Goal: Communication & Community: Answer question/provide support

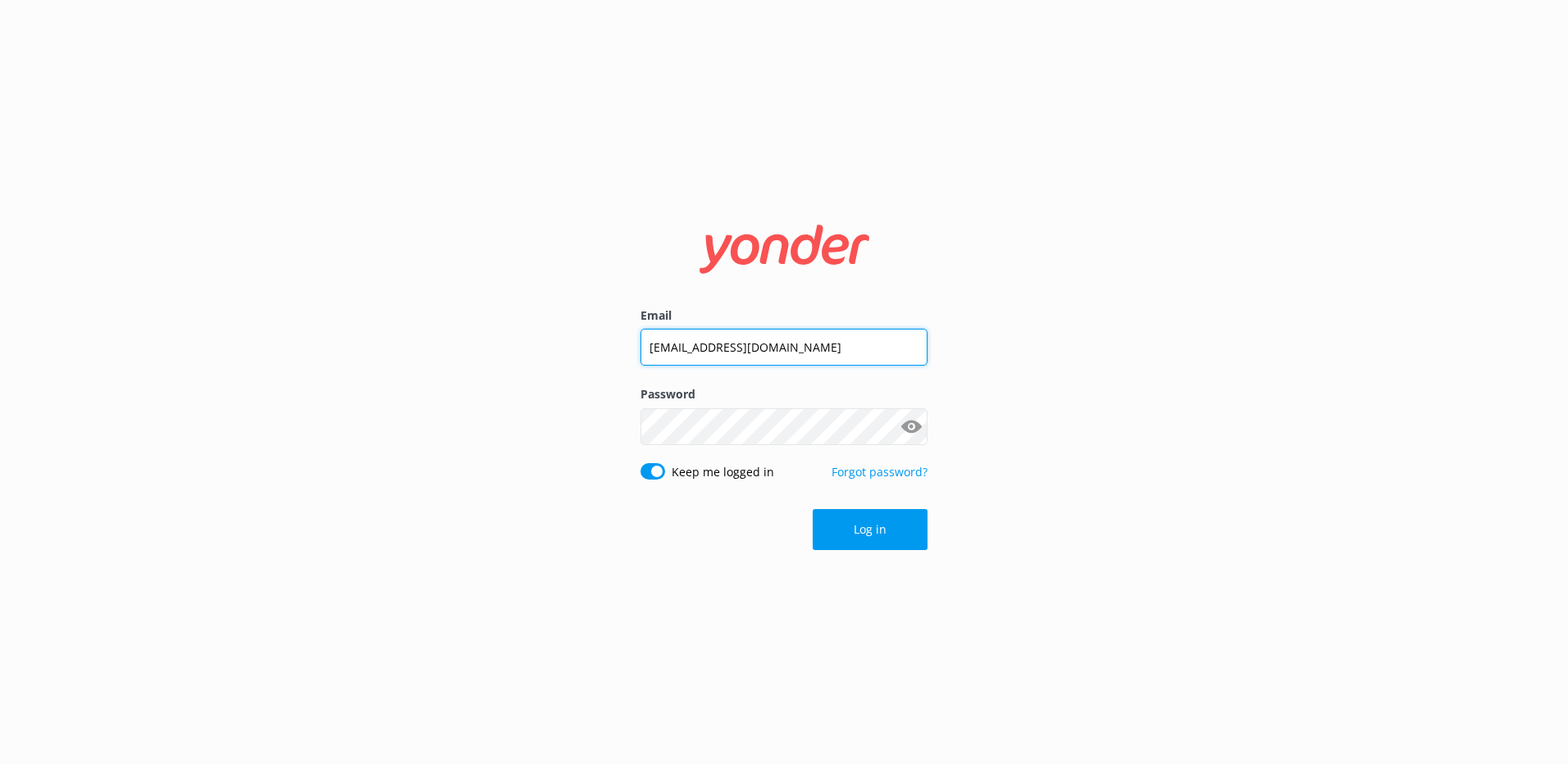
drag, startPoint x: 810, startPoint y: 349, endPoint x: 596, endPoint y: 349, distance: 214.0
click at [597, 349] on div "Email [EMAIL_ADDRESS][DOMAIN_NAME] Password Show password Keep me logged in For…" at bounding box center [784, 382] width 1568 height 764
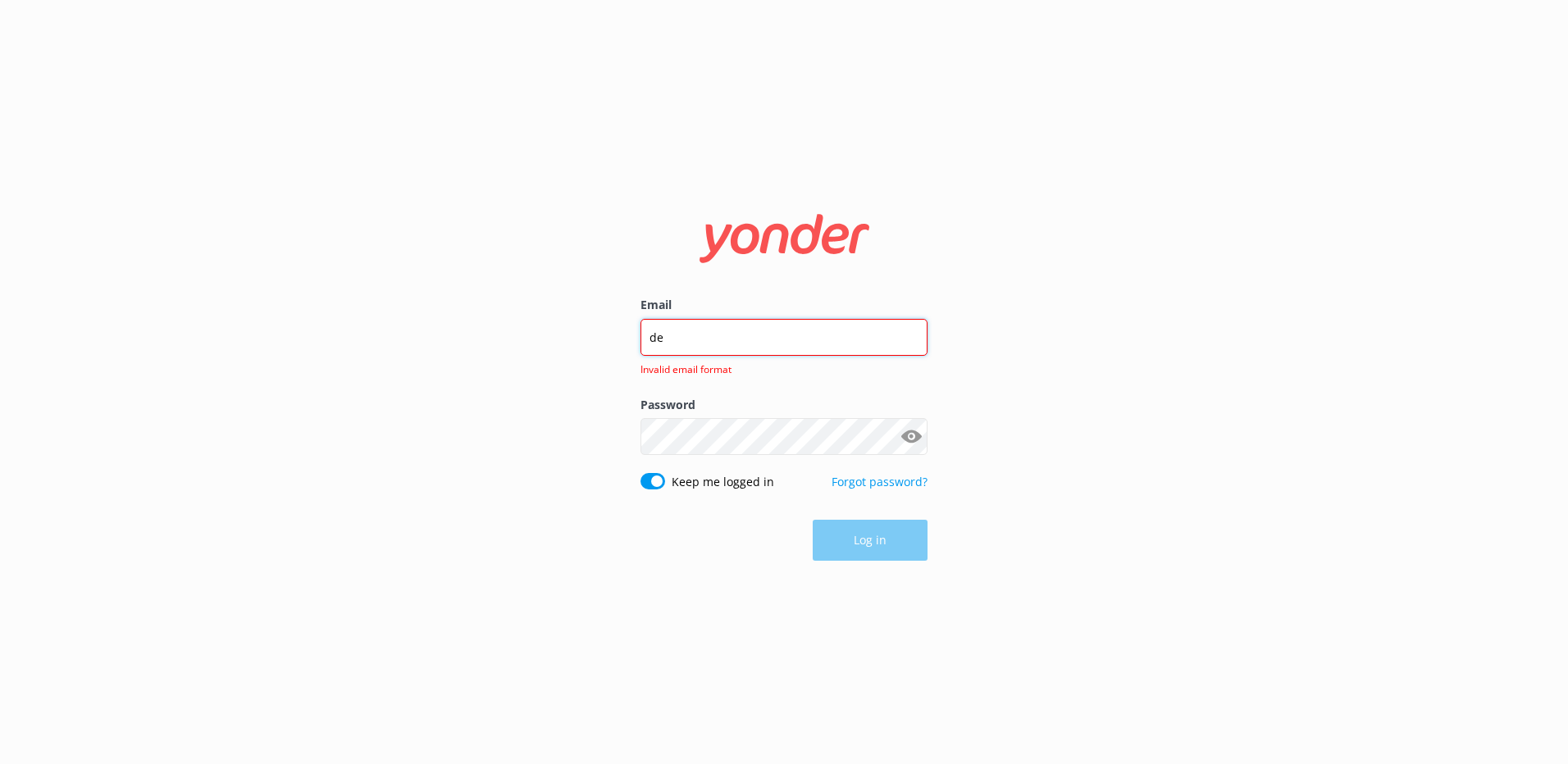
type input "d"
type input "[EMAIL_ADDRESS][DOMAIN_NAME]"
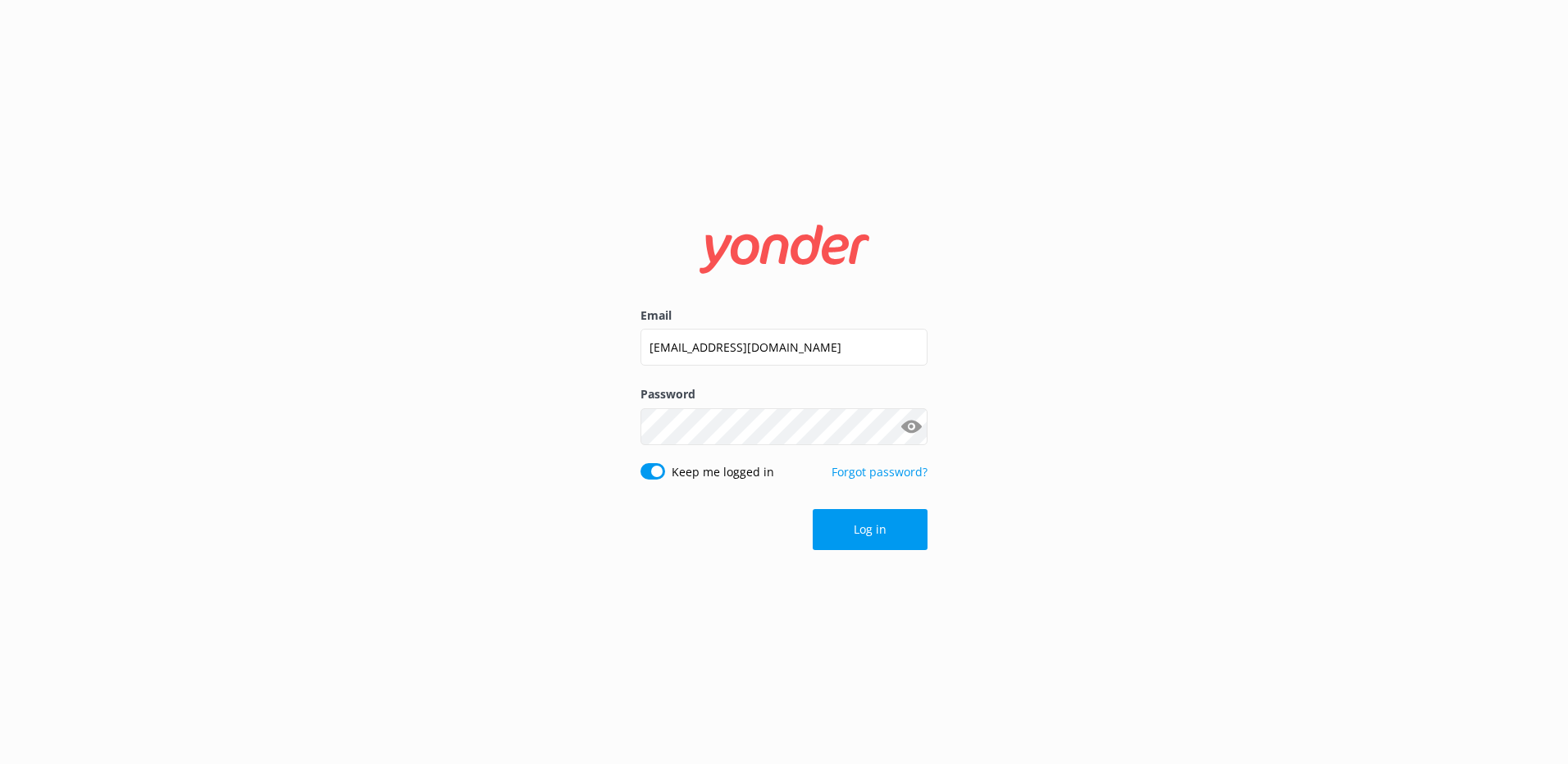
click at [911, 426] on button "Show password" at bounding box center [911, 426] width 33 height 33
click at [498, 456] on div "Email [EMAIL_ADDRESS][DOMAIN_NAME] Password Show password Keep me logged in For…" at bounding box center [784, 382] width 1568 height 764
click button "Log in" at bounding box center [870, 529] width 115 height 41
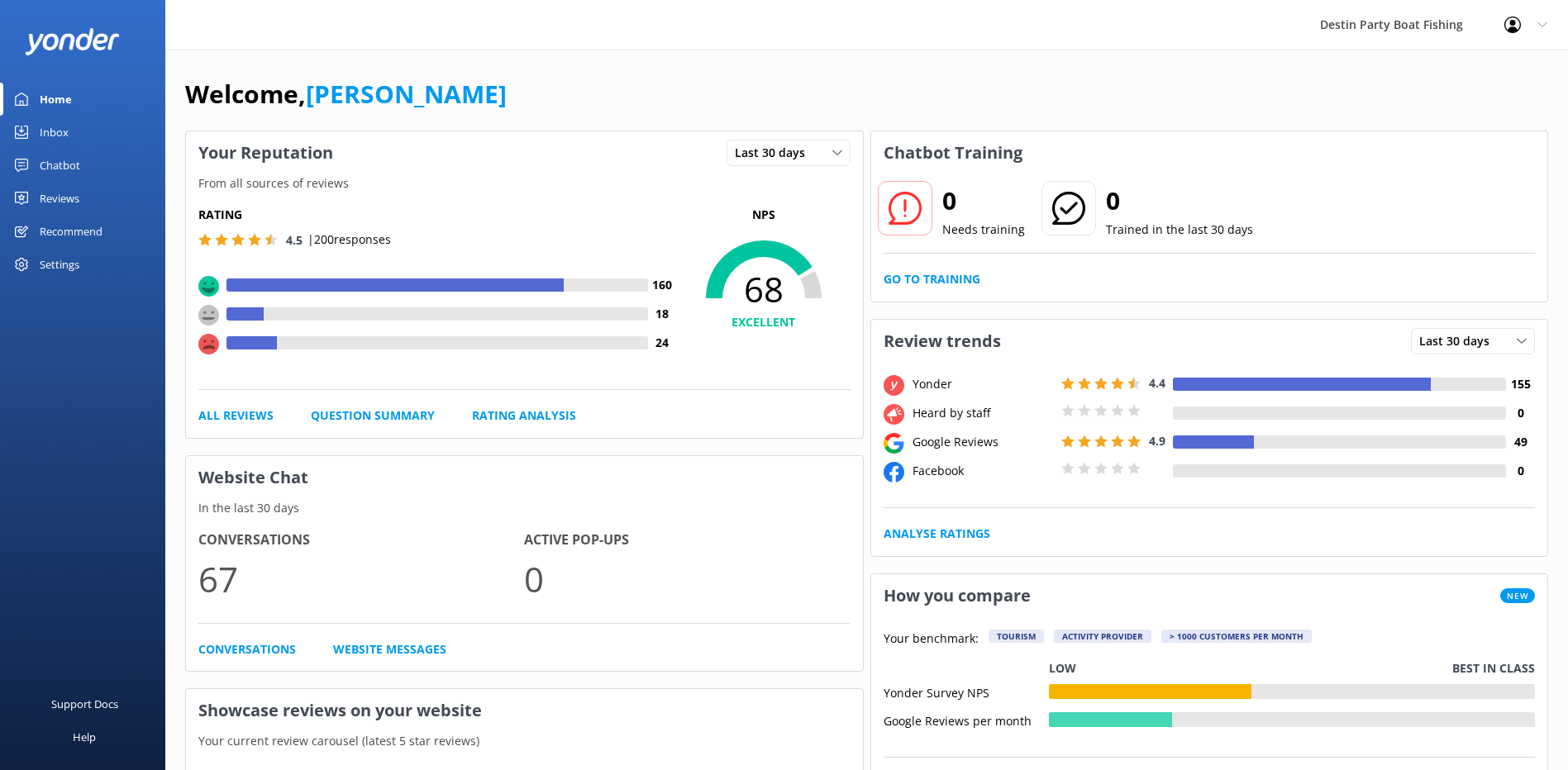
click at [58, 120] on div "Inbox" at bounding box center [54, 132] width 29 height 33
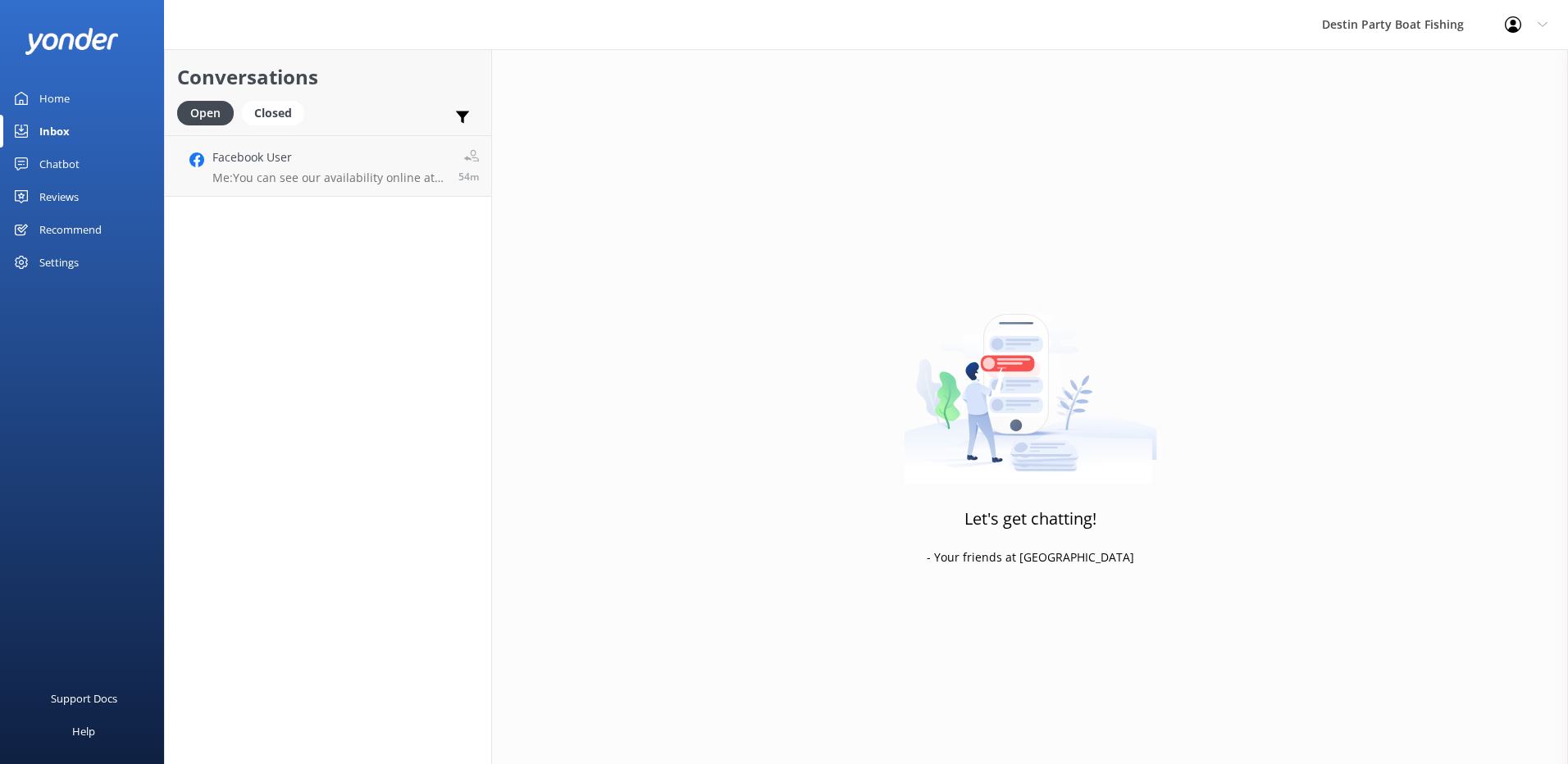
click at [56, 208] on div "Reviews" at bounding box center [58, 197] width 39 height 33
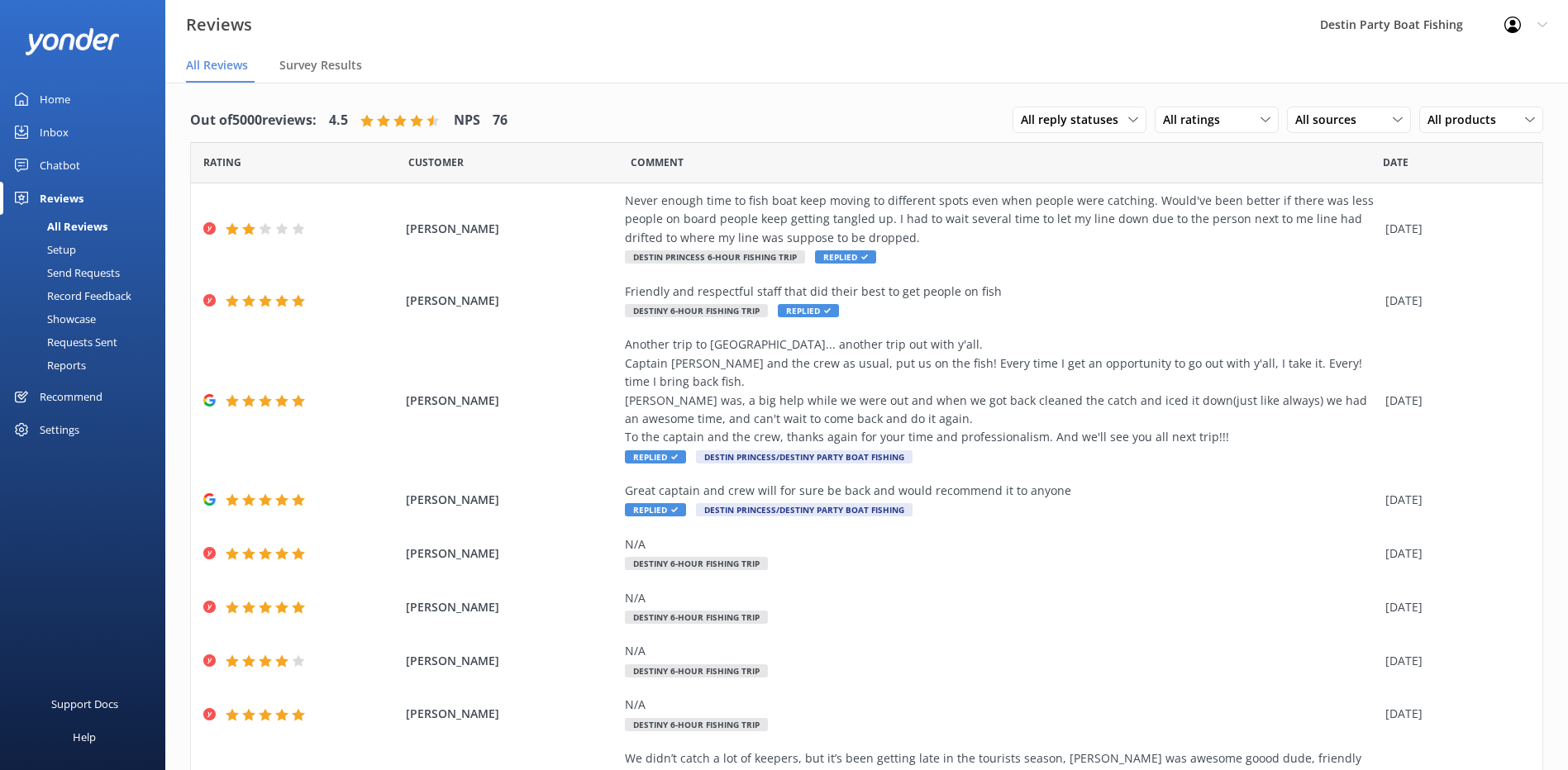
click at [58, 134] on div "Inbox" at bounding box center [54, 132] width 29 height 33
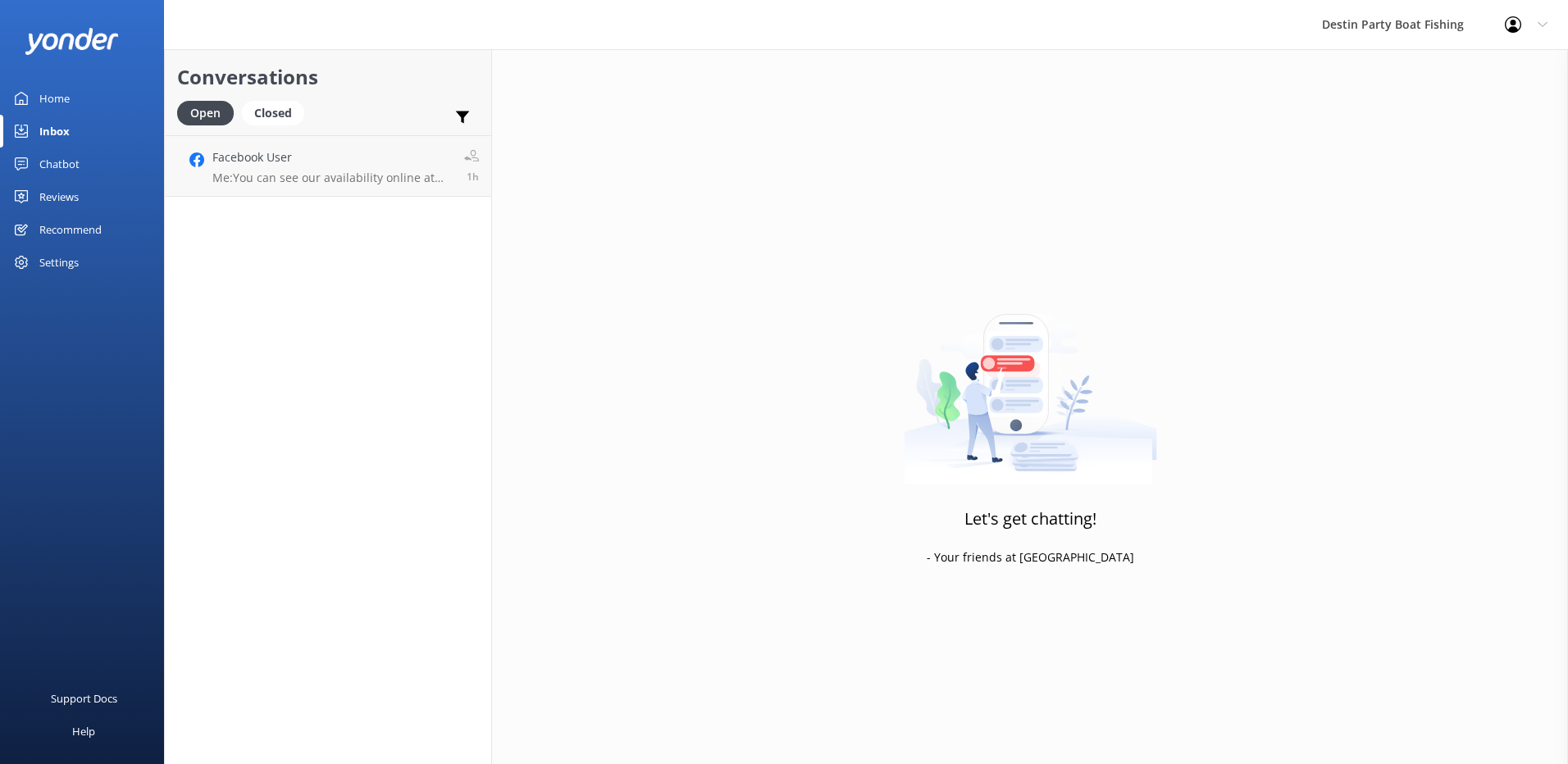
click at [61, 199] on div "Reviews" at bounding box center [58, 197] width 39 height 33
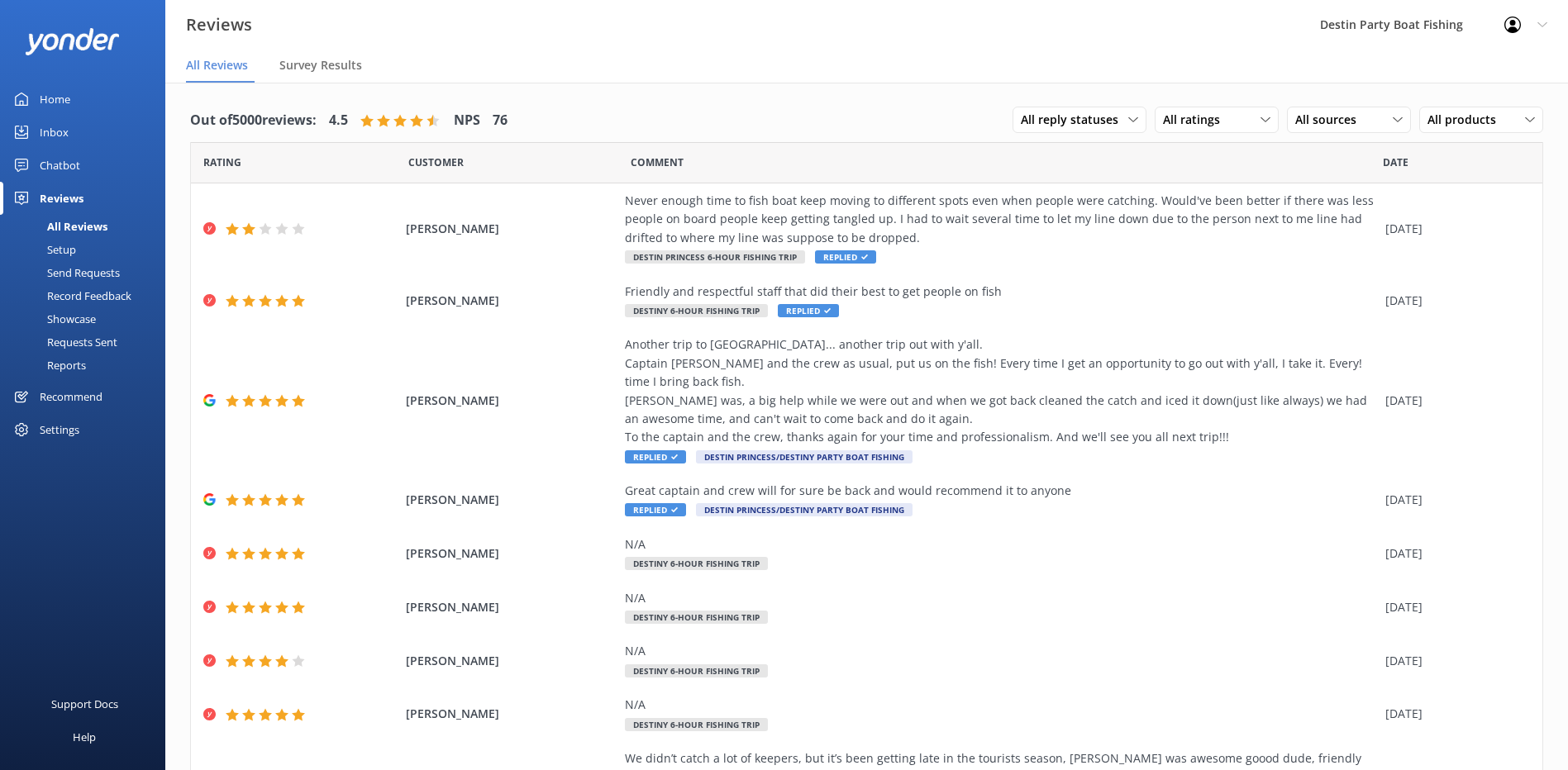
click at [38, 88] on link "Home" at bounding box center [83, 99] width 165 height 33
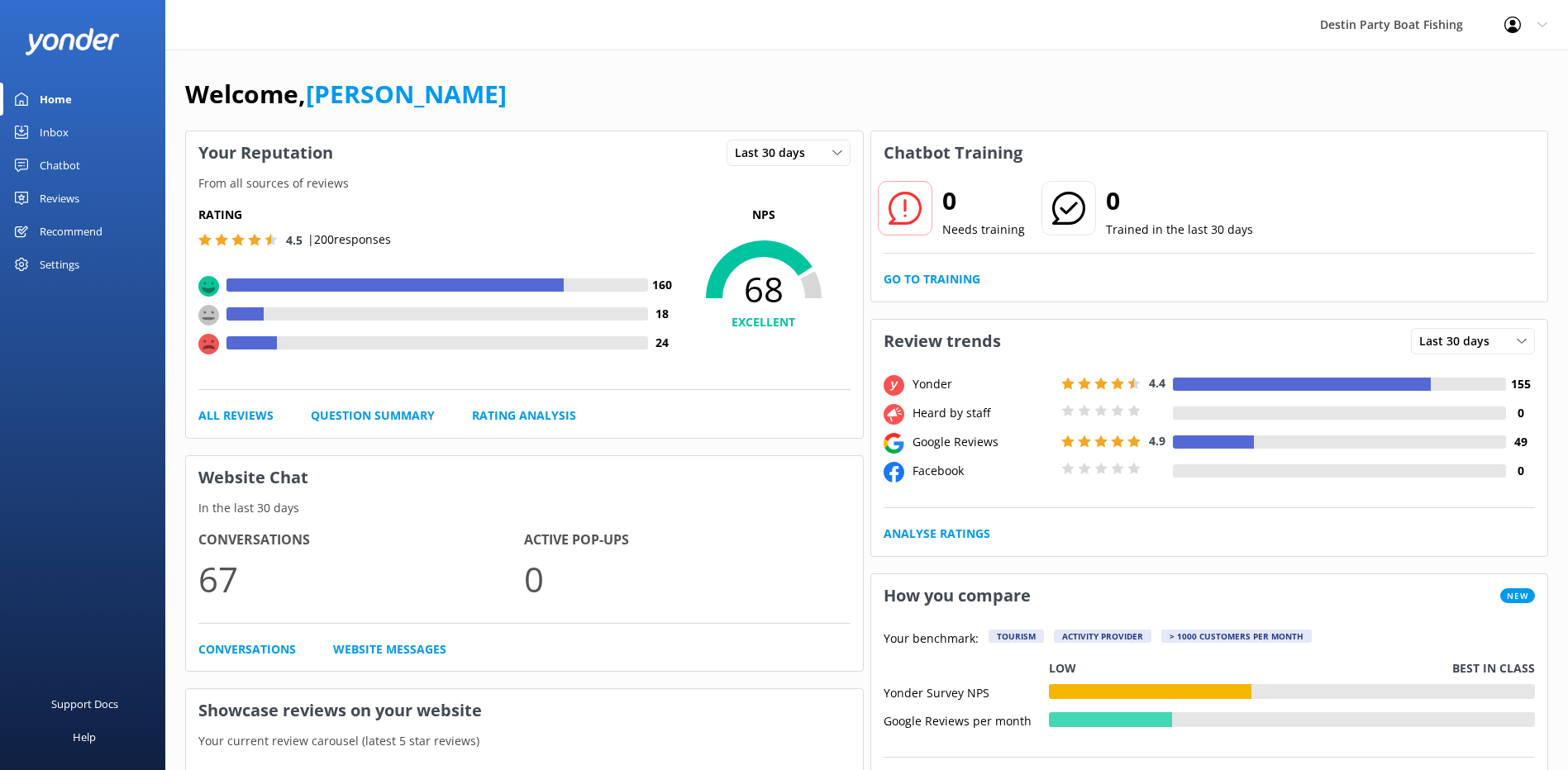
click at [50, 133] on div "Inbox" at bounding box center [54, 132] width 29 height 33
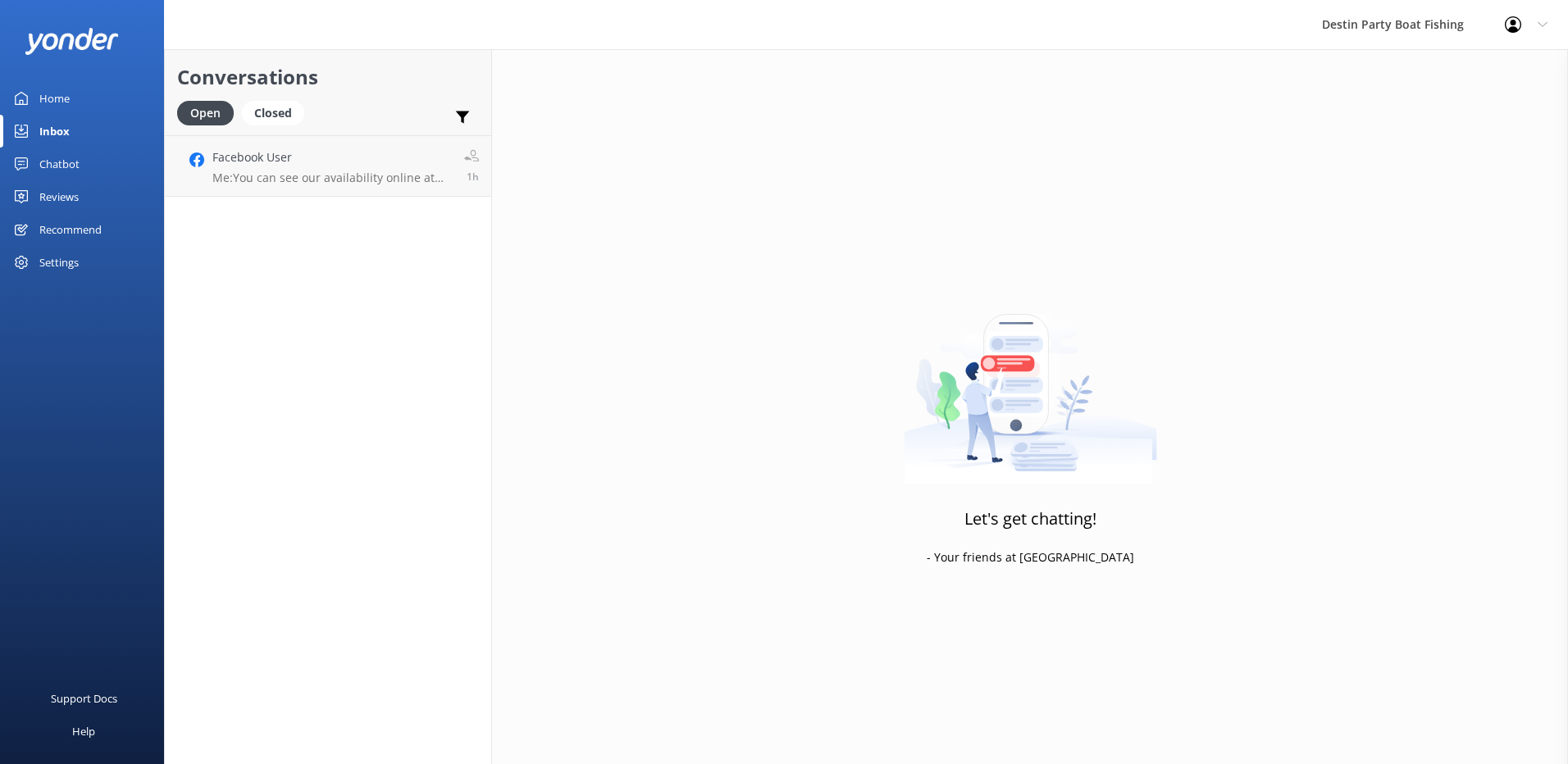
click at [56, 194] on div "Reviews" at bounding box center [58, 197] width 39 height 33
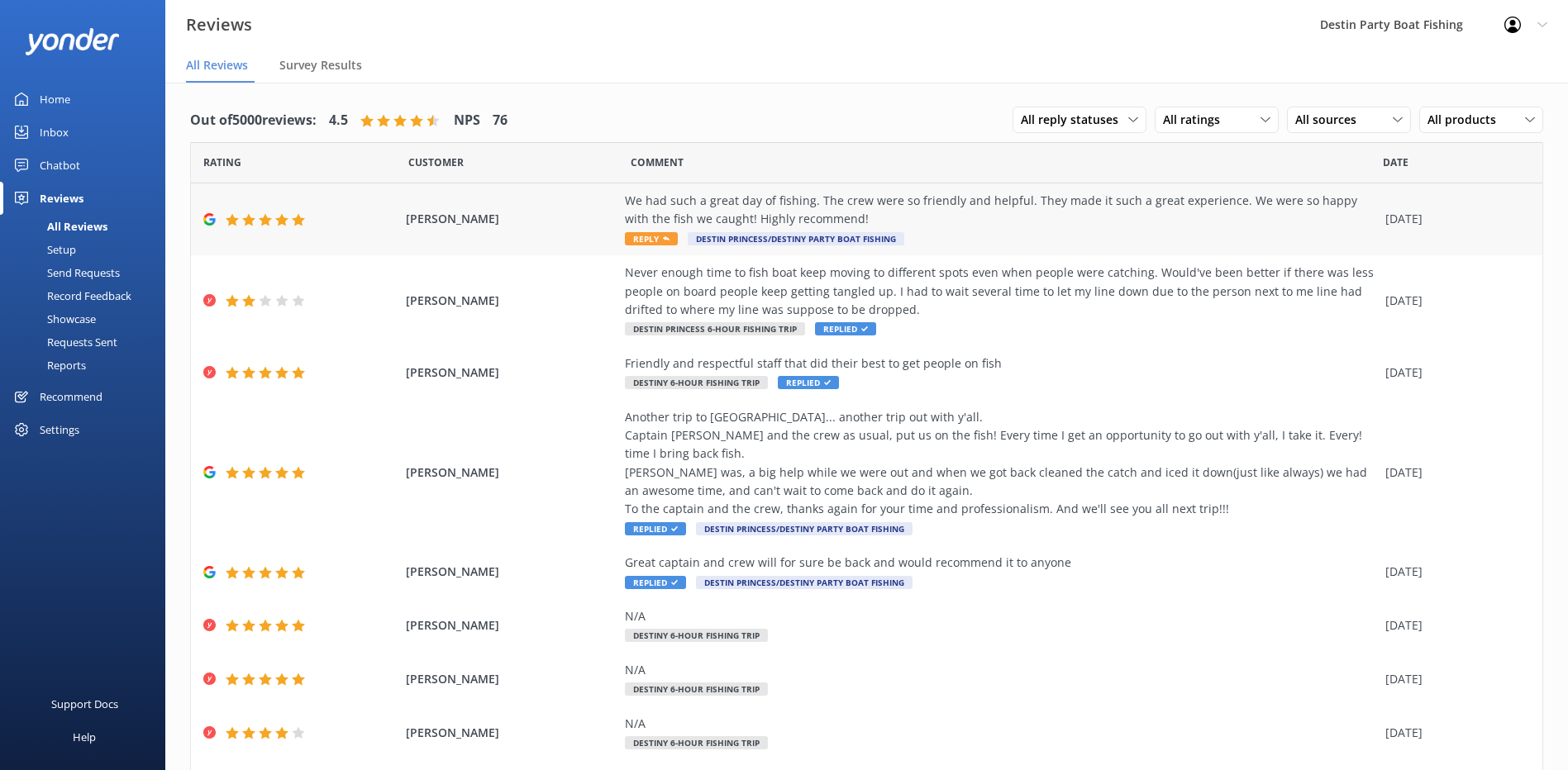
click at [656, 232] on span "Reply" at bounding box center [652, 239] width 53 height 13
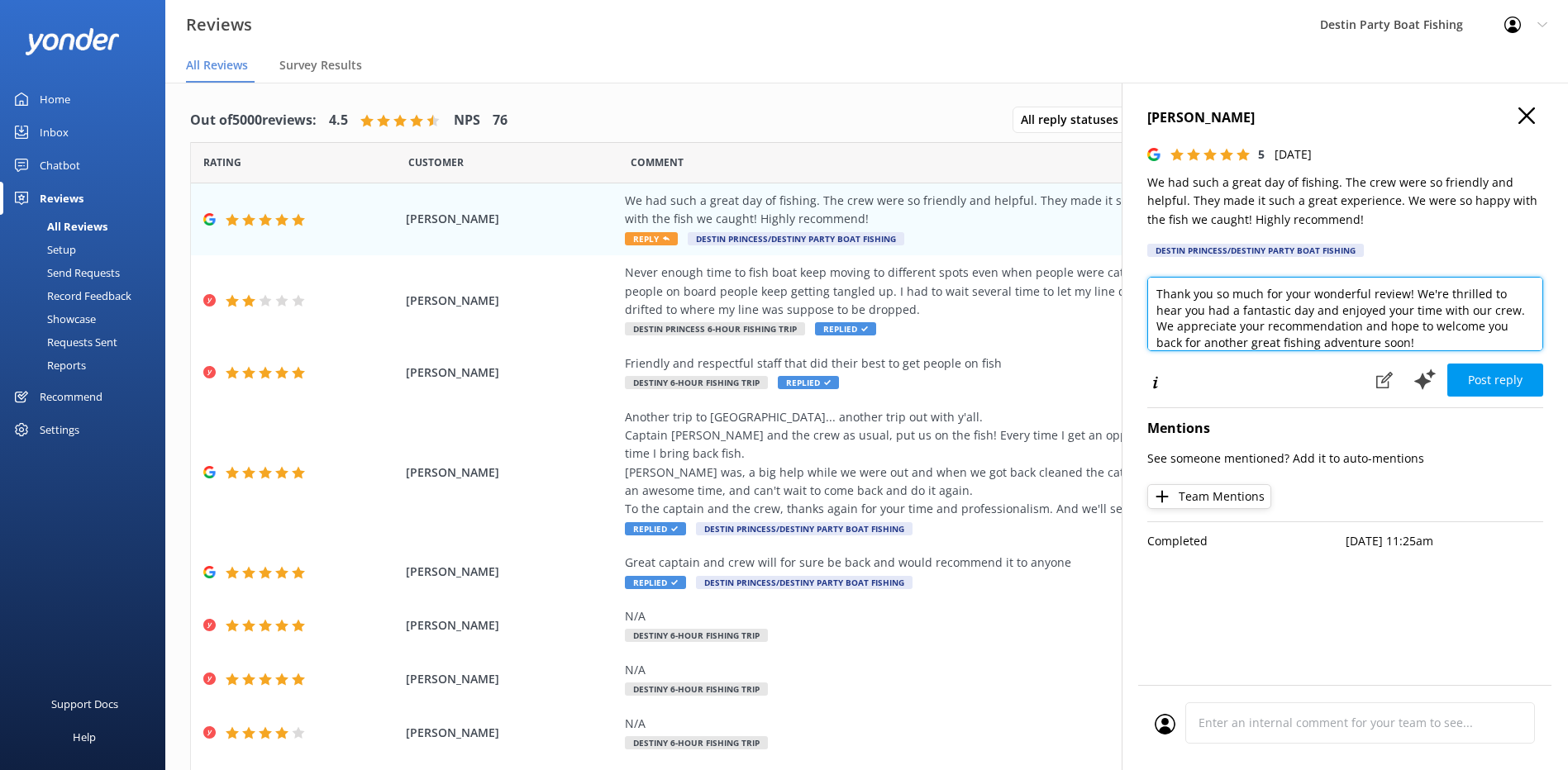
click at [1157, 298] on textarea "Thank you so much for your wonderful review! We're thrilled to hear you had a f…" at bounding box center [1345, 314] width 396 height 74
click at [1440, 342] on textarea "[PERSON_NAME], Thank you so much for your wonderful review! We're thrilled to h…" at bounding box center [1345, 314] width 396 height 74
type textarea "[PERSON_NAME], Thank you so much for your wonderful review! We're thrilled to h…"
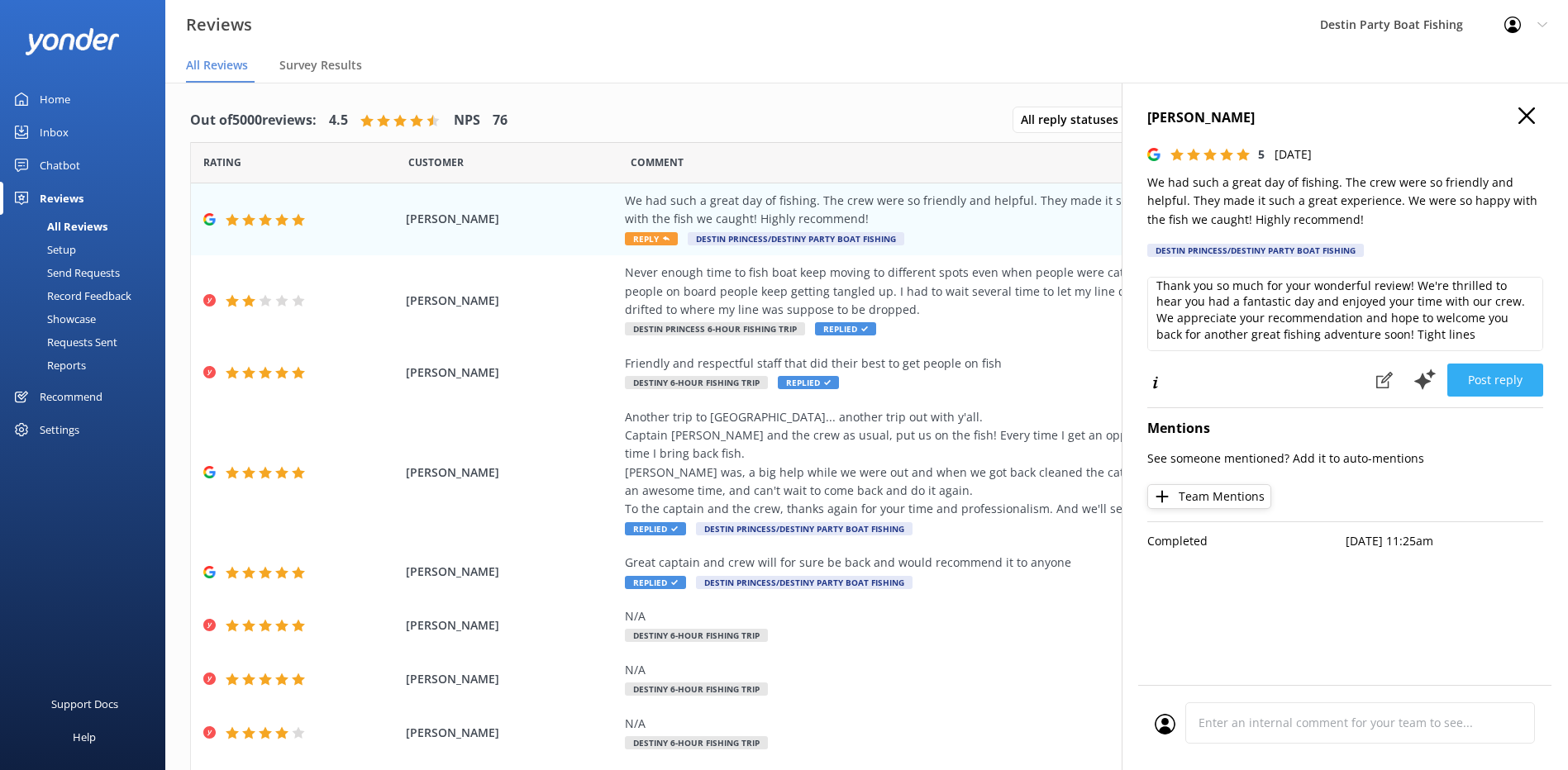
click at [1462, 375] on button "Post reply" at bounding box center [1495, 380] width 95 height 33
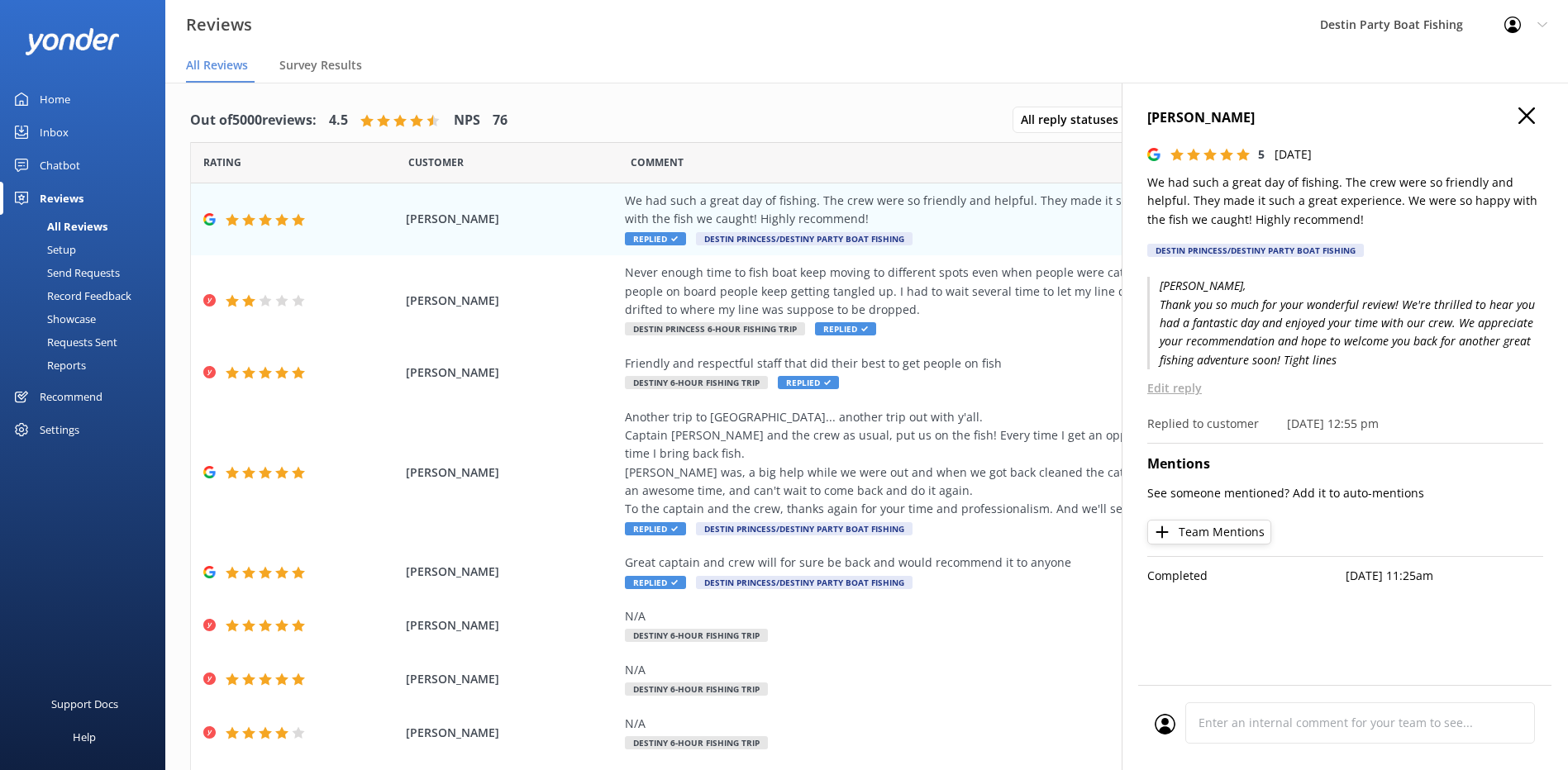
click at [1532, 111] on use "button" at bounding box center [1527, 116] width 17 height 17
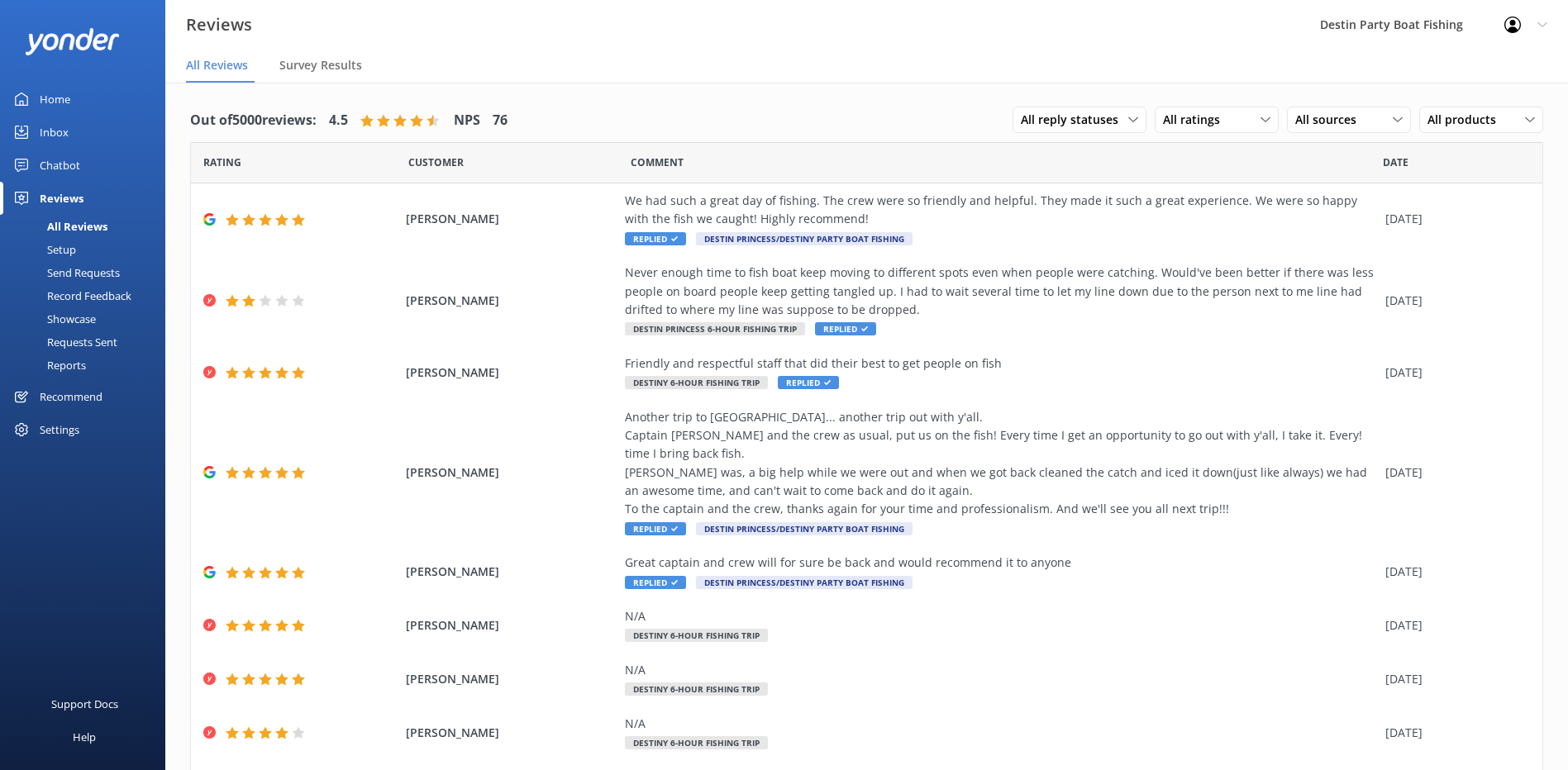
click at [33, 143] on link "Inbox" at bounding box center [83, 132] width 165 height 33
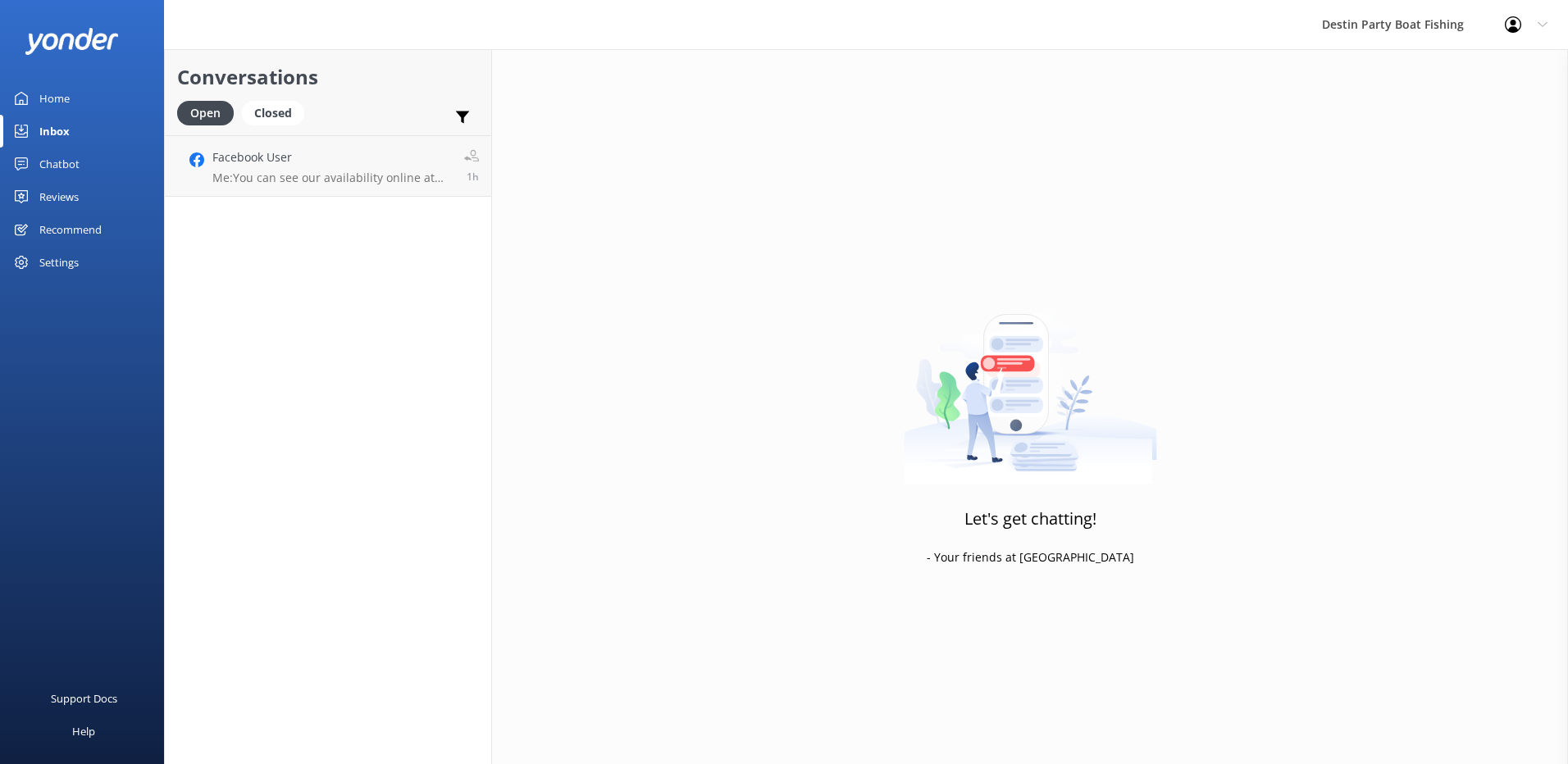
click at [73, 193] on div "Reviews" at bounding box center [58, 197] width 39 height 33
